Goal: Transaction & Acquisition: Purchase product/service

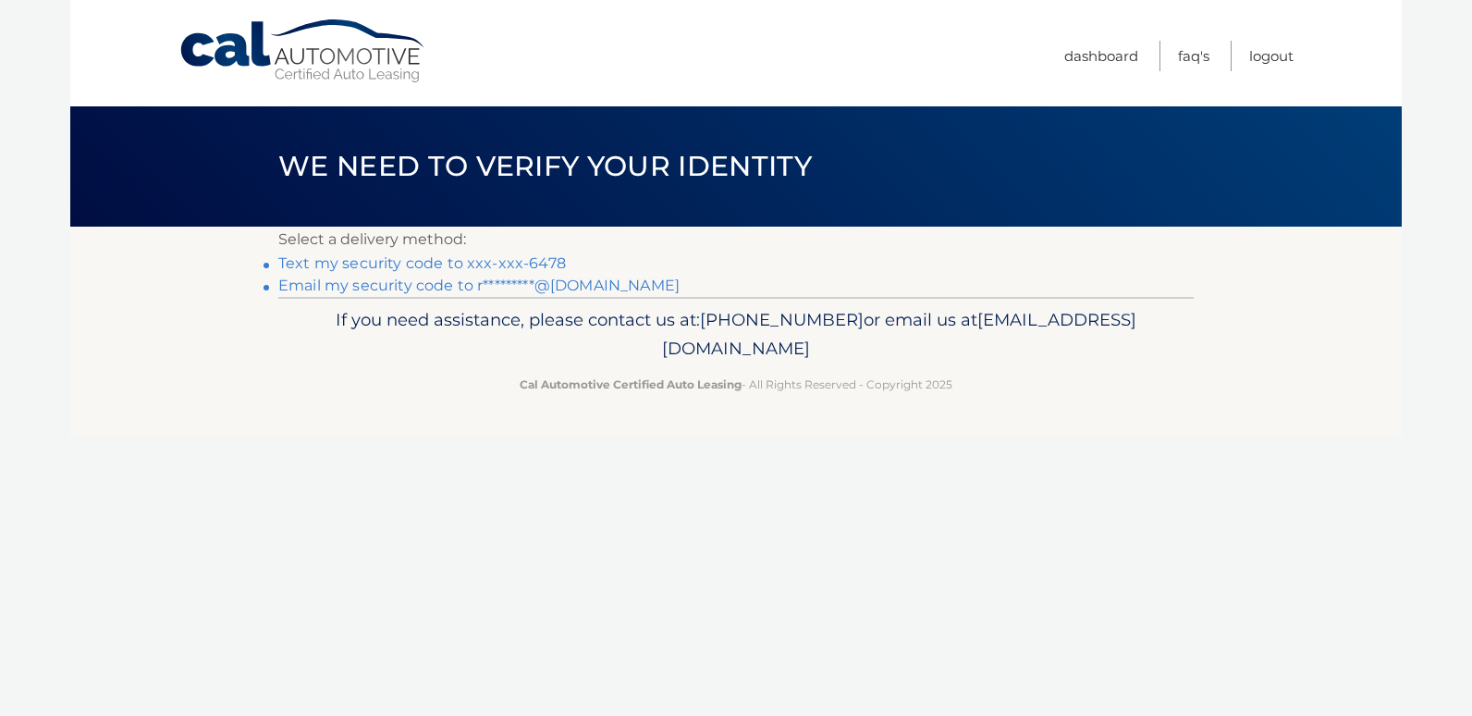
click at [443, 256] on link "Text my security code to xxx-xxx-6478" at bounding box center [422, 263] width 288 height 18
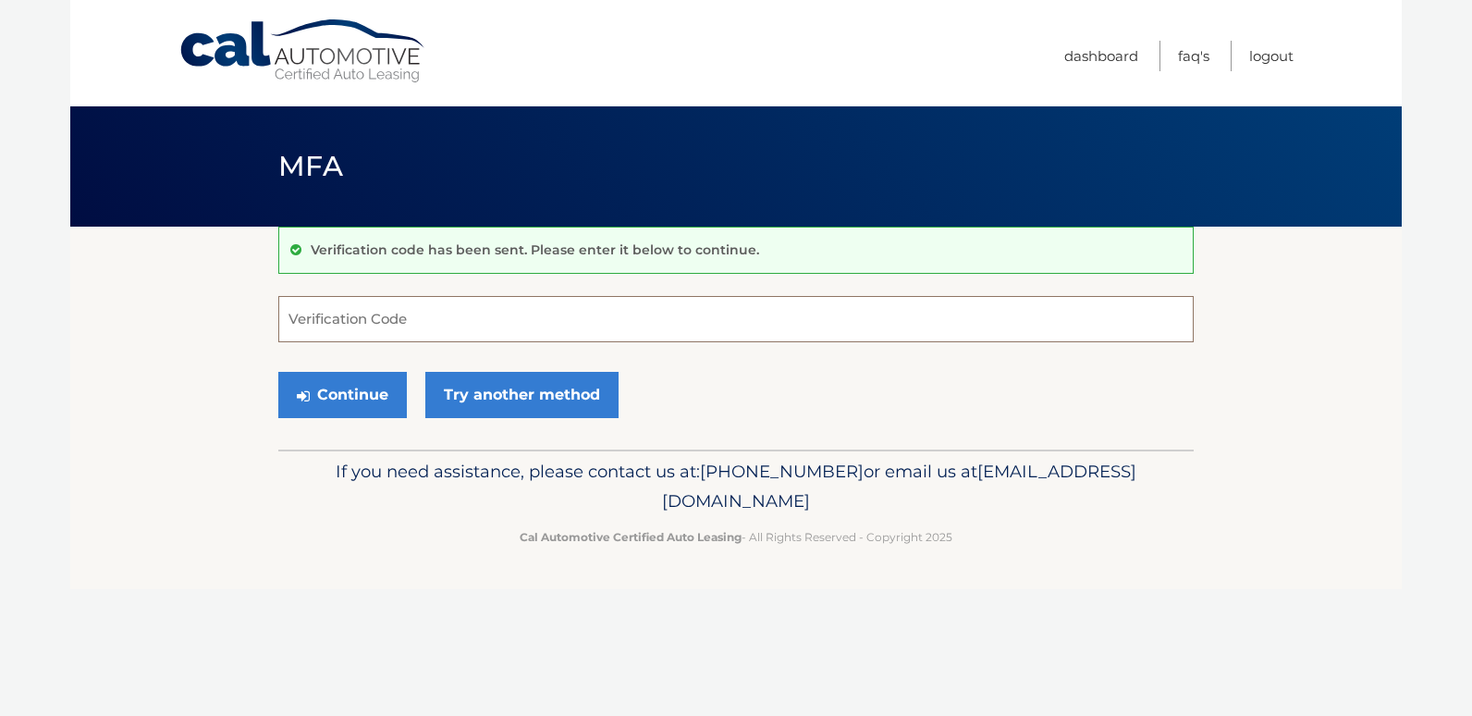
click at [348, 327] on input "Verification Code" at bounding box center [736, 319] width 916 height 46
type input "358489"
click at [363, 383] on button "Continue" at bounding box center [342, 395] width 129 height 46
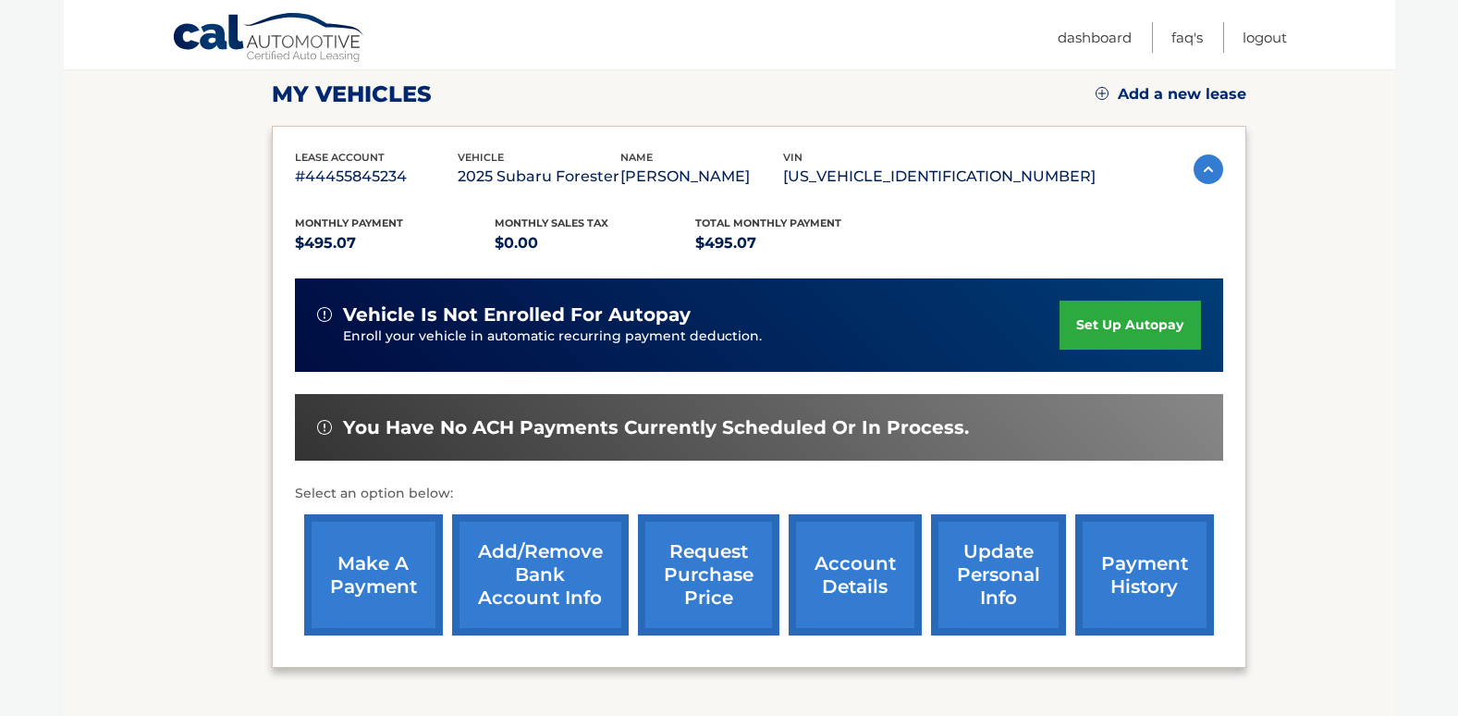
scroll to position [269, 0]
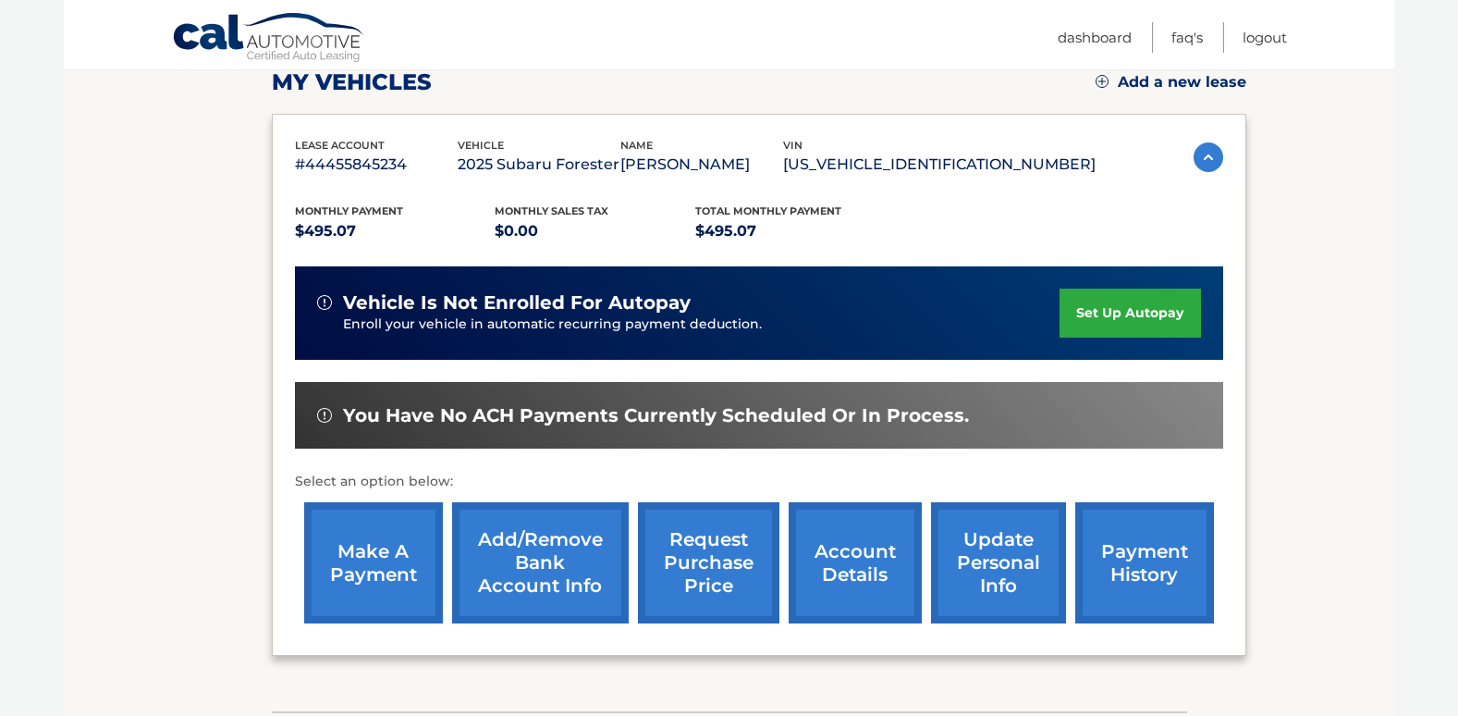
click at [376, 561] on link "make a payment" at bounding box center [373, 562] width 139 height 121
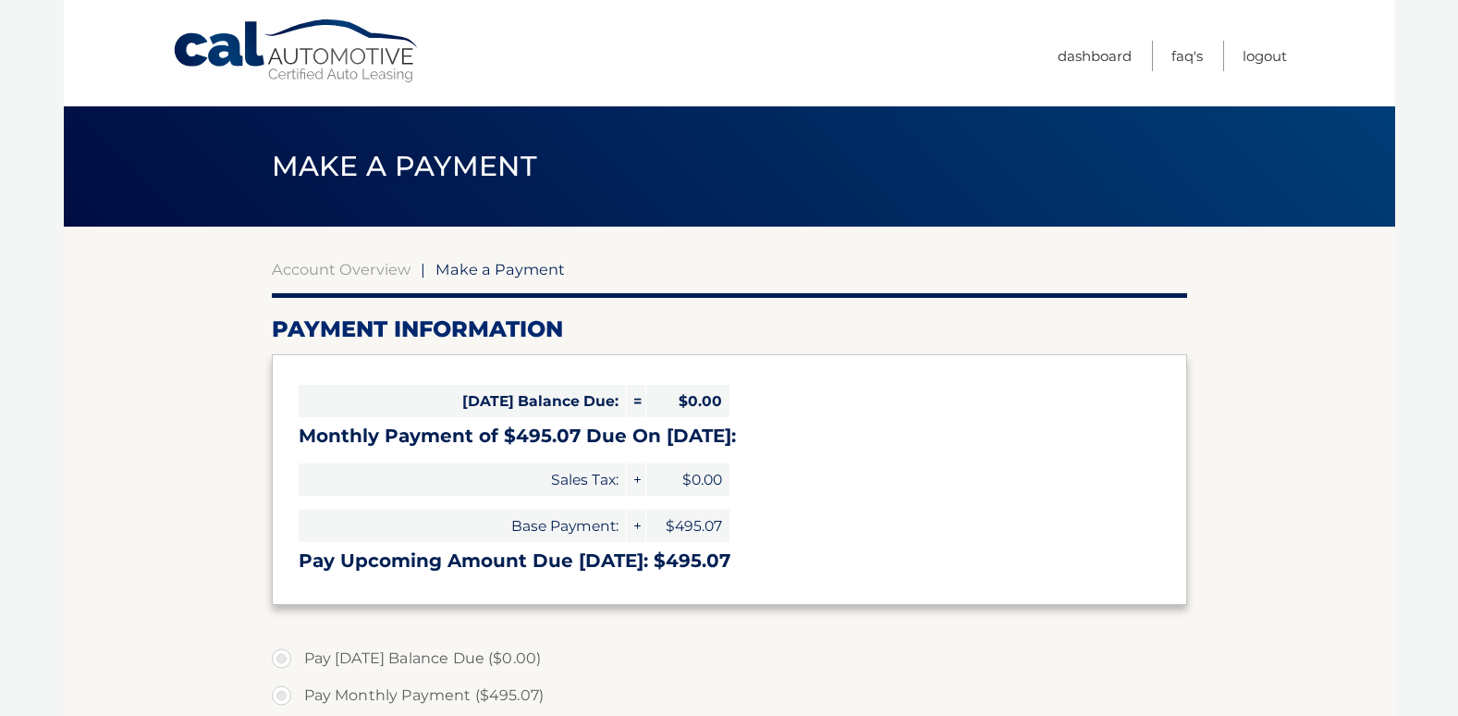
select select "MTZkNzRkMTctYjgyNi00YWQ1LTg5OTYtN2M1NDY4NTA2YTlk"
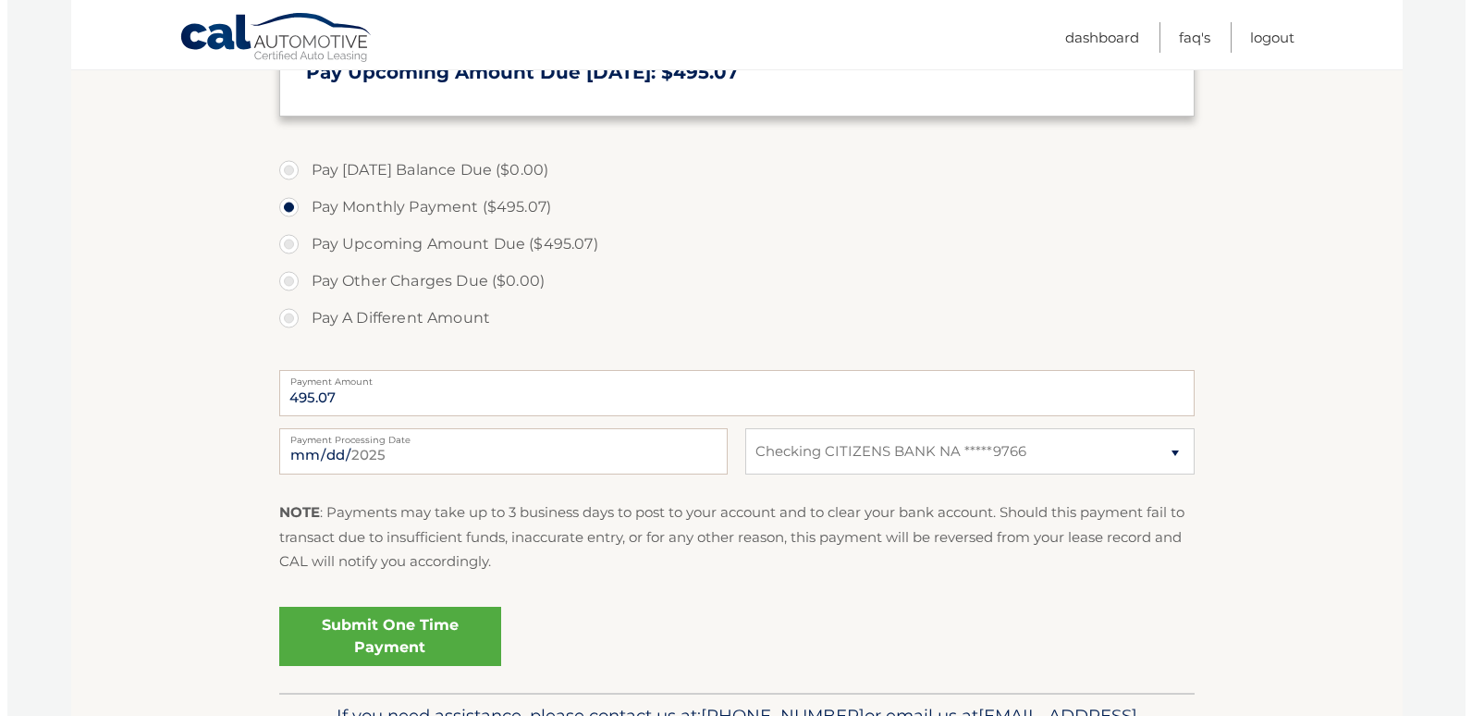
scroll to position [500, 0]
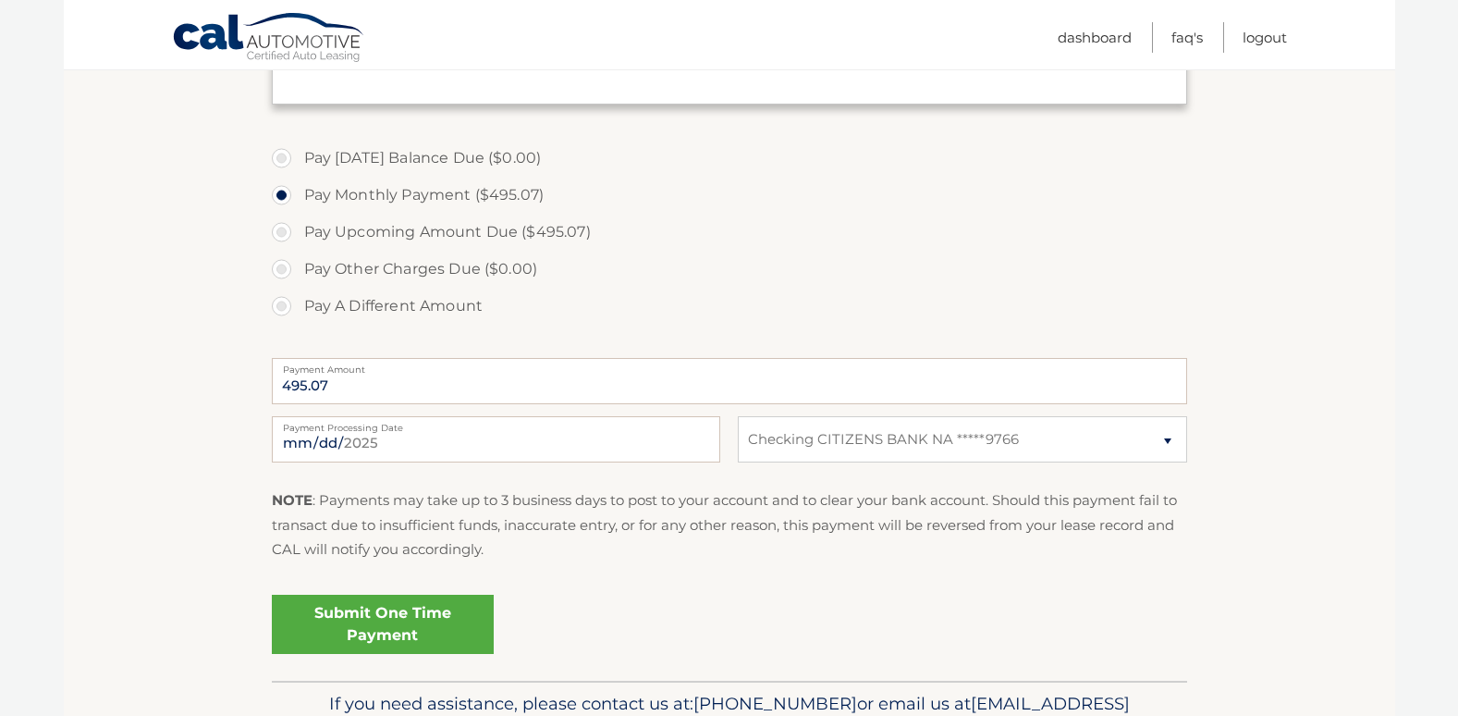
click at [436, 616] on link "Submit One Time Payment" at bounding box center [383, 624] width 222 height 59
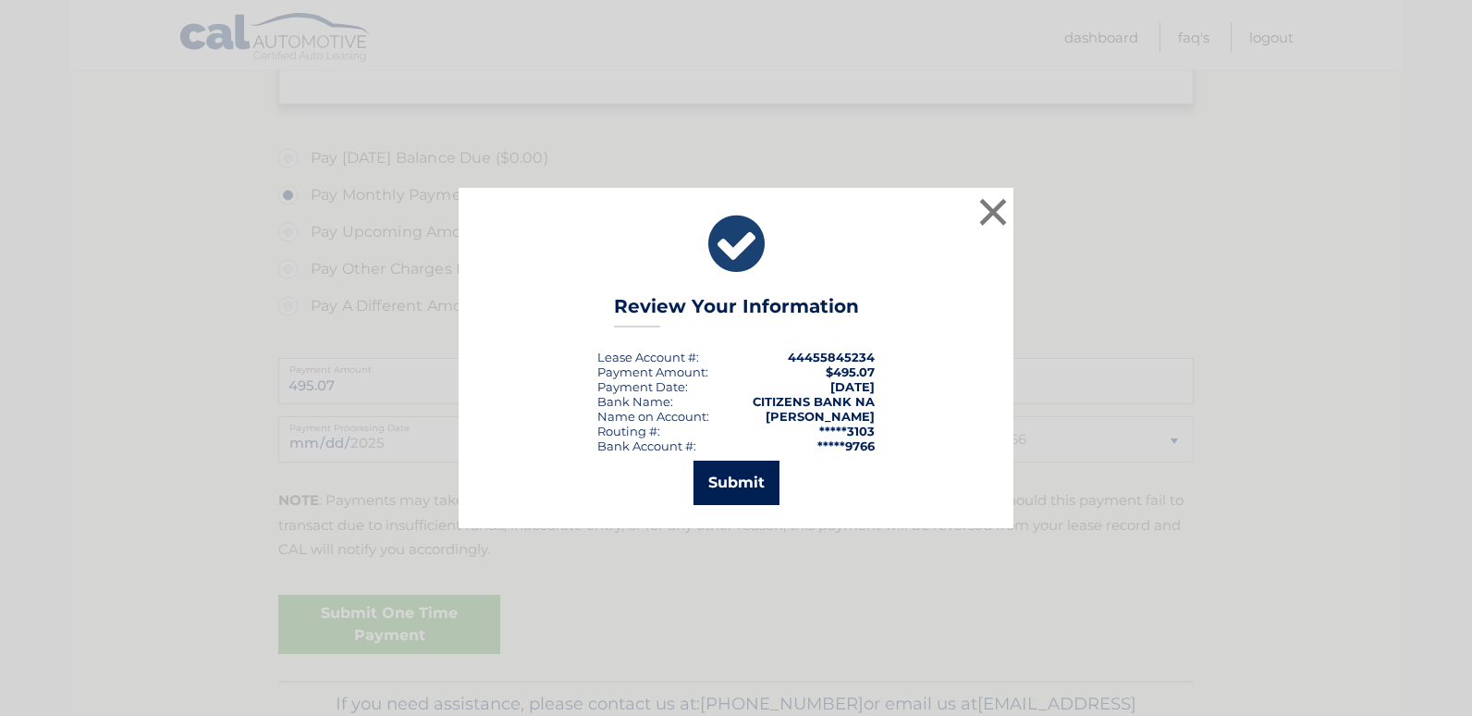
click at [765, 485] on button "Submit" at bounding box center [737, 483] width 86 height 44
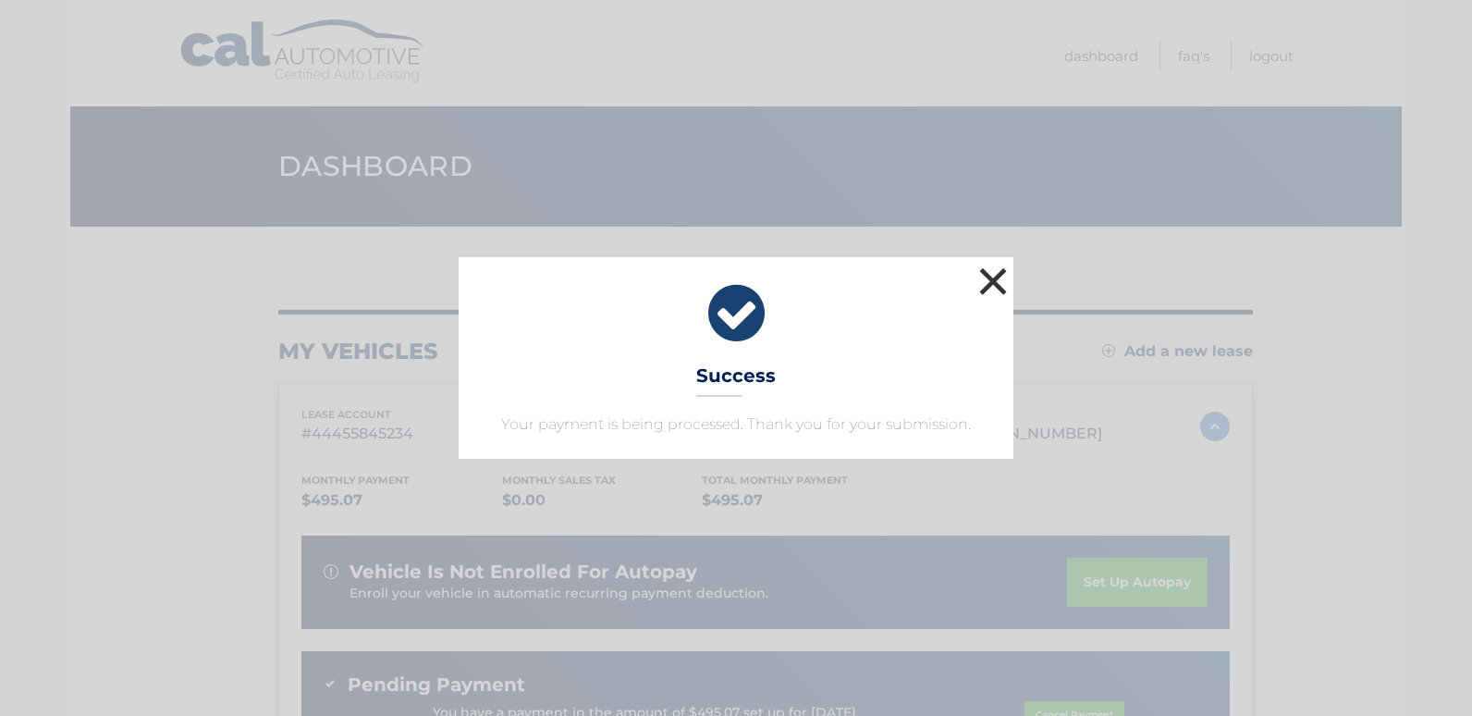
click at [998, 280] on button "×" at bounding box center [993, 281] width 37 height 37
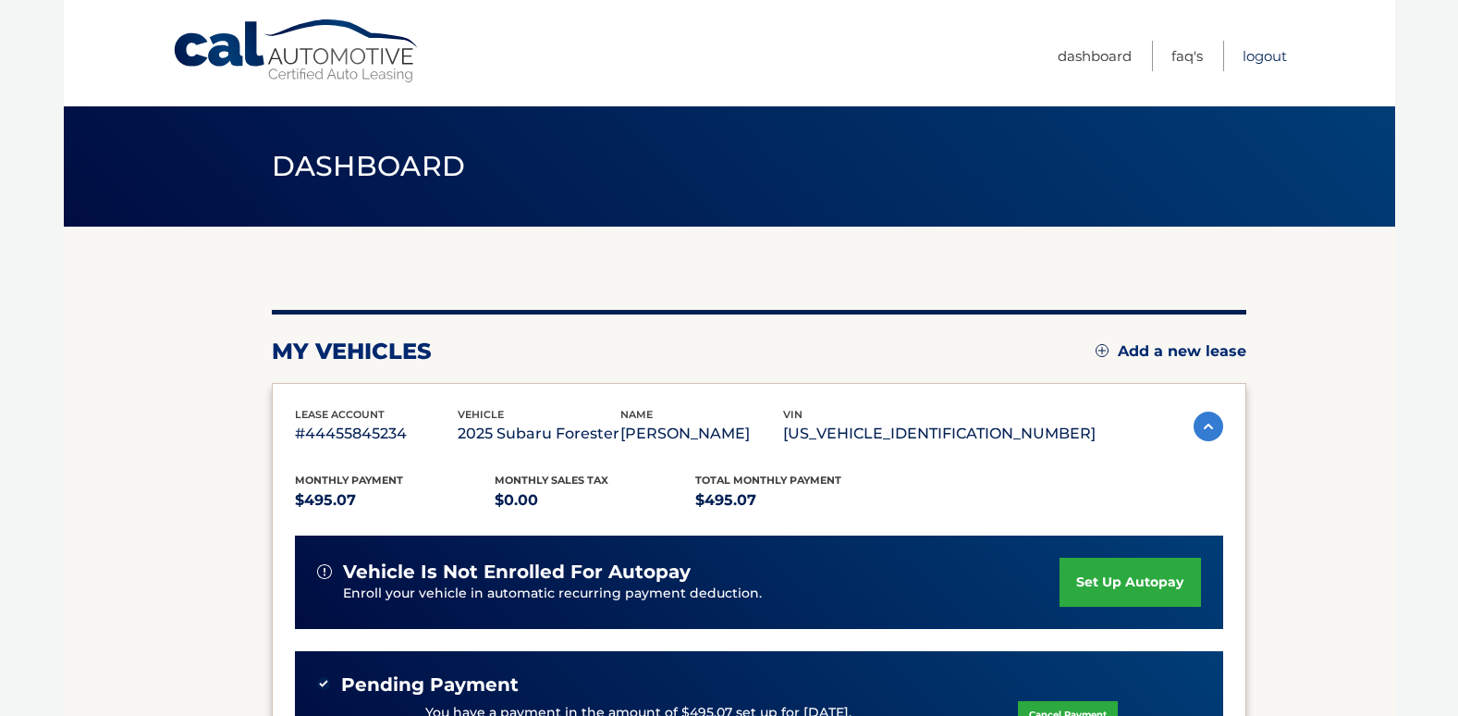
click at [1261, 55] on link "Logout" at bounding box center [1265, 56] width 44 height 31
